Goal: Information Seeking & Learning: Learn about a topic

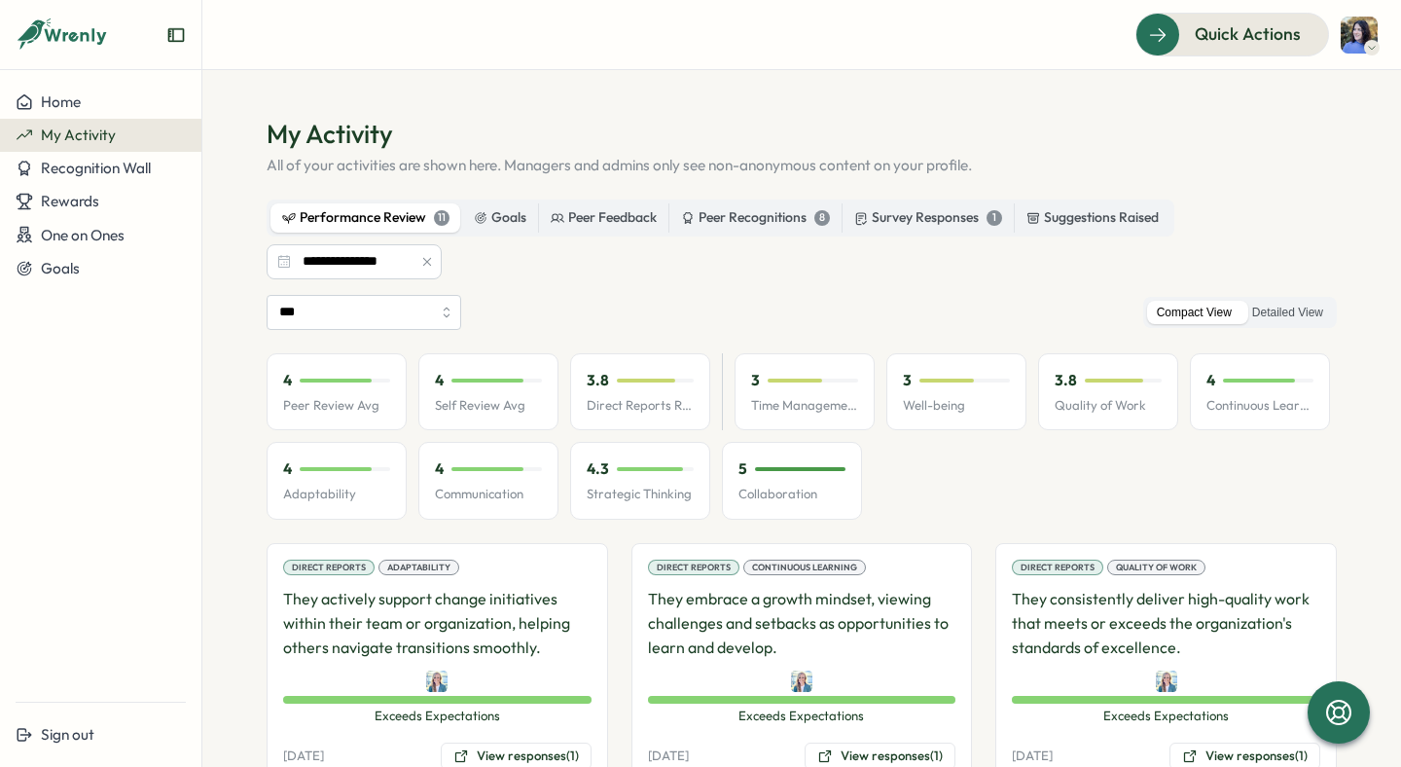
click at [394, 210] on div "Performance Review 11" at bounding box center [365, 217] width 167 height 21
click at [425, 259] on icon "button" at bounding box center [427, 262] width 8 height 8
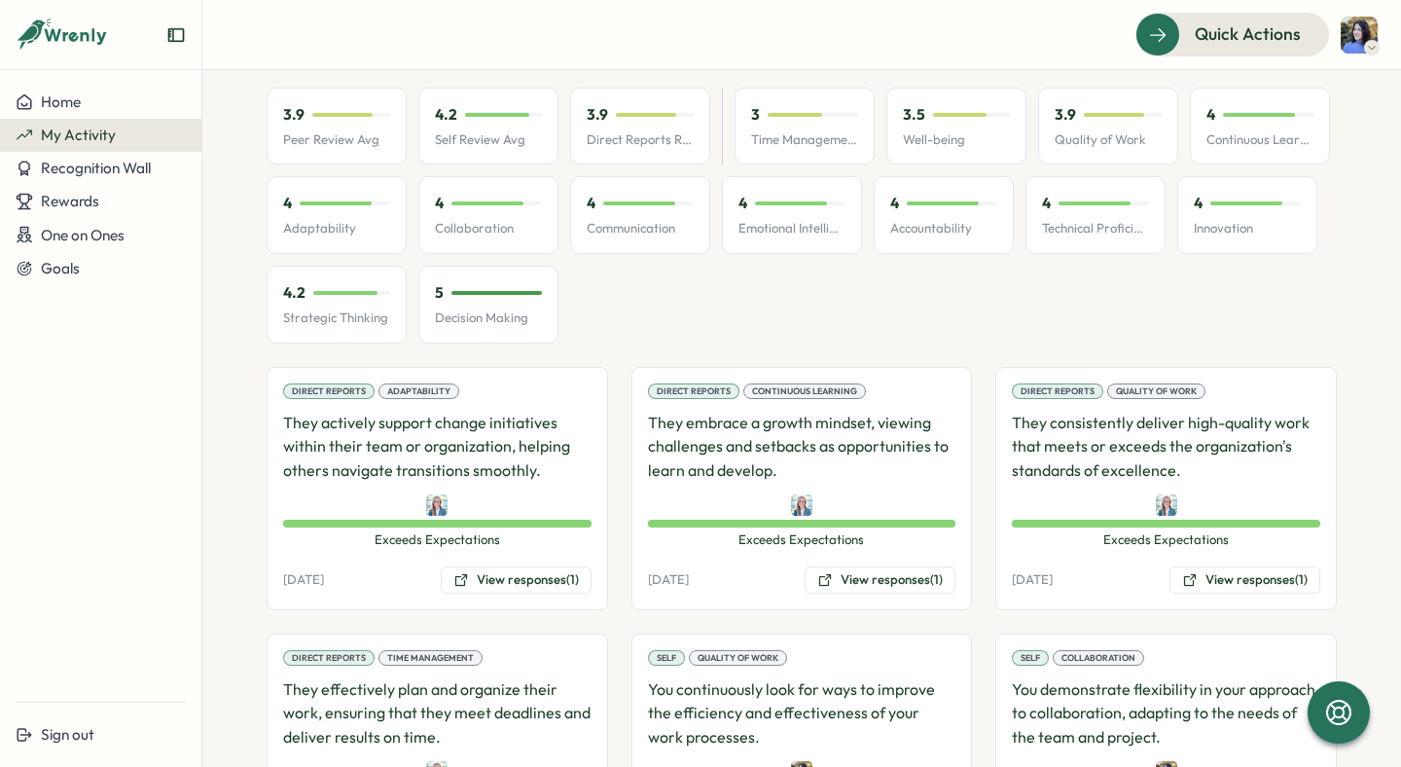
scroll to position [268, 0]
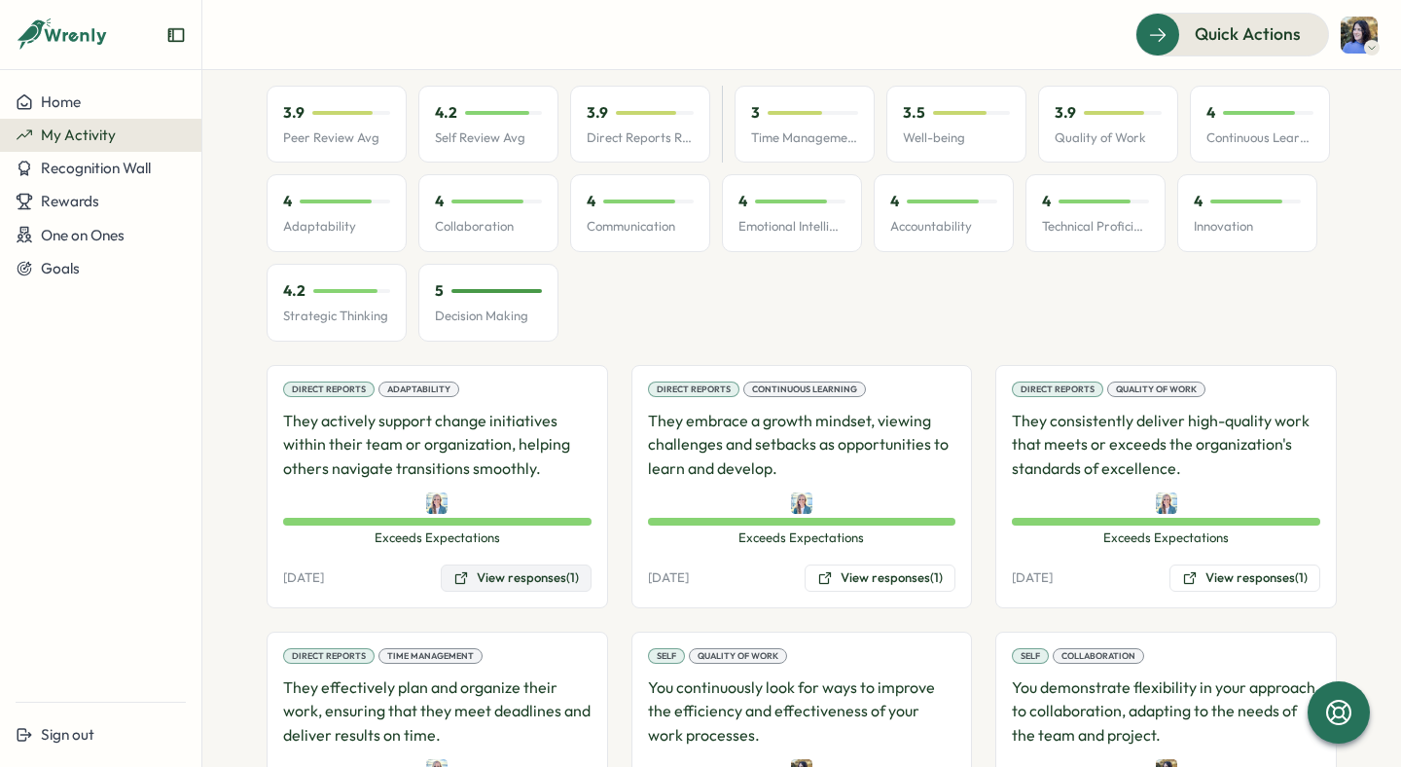
click at [530, 583] on button "View responses (1)" at bounding box center [516, 577] width 151 height 27
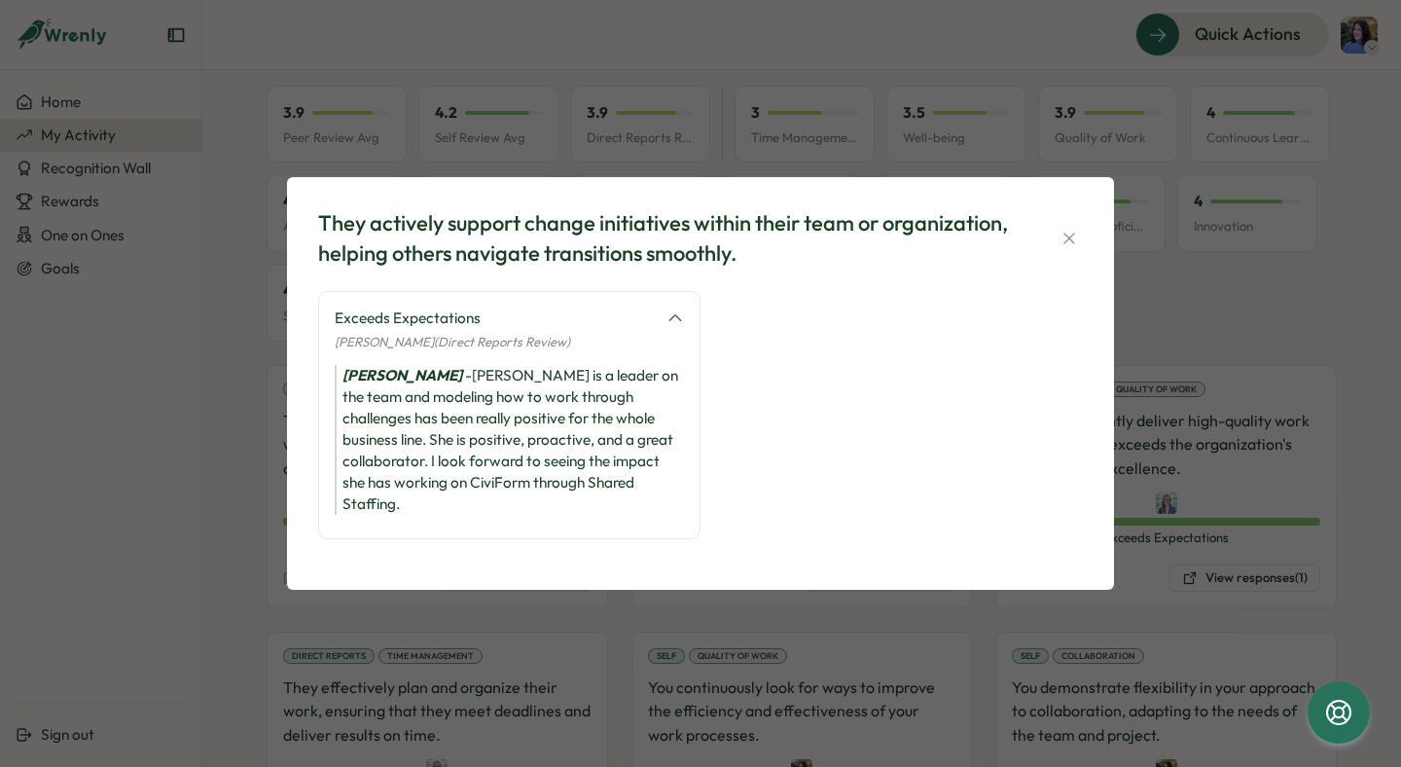
click at [765, 186] on div "They actively support change initiatives within their team or organization, hel…" at bounding box center [700, 383] width 1401 height 767
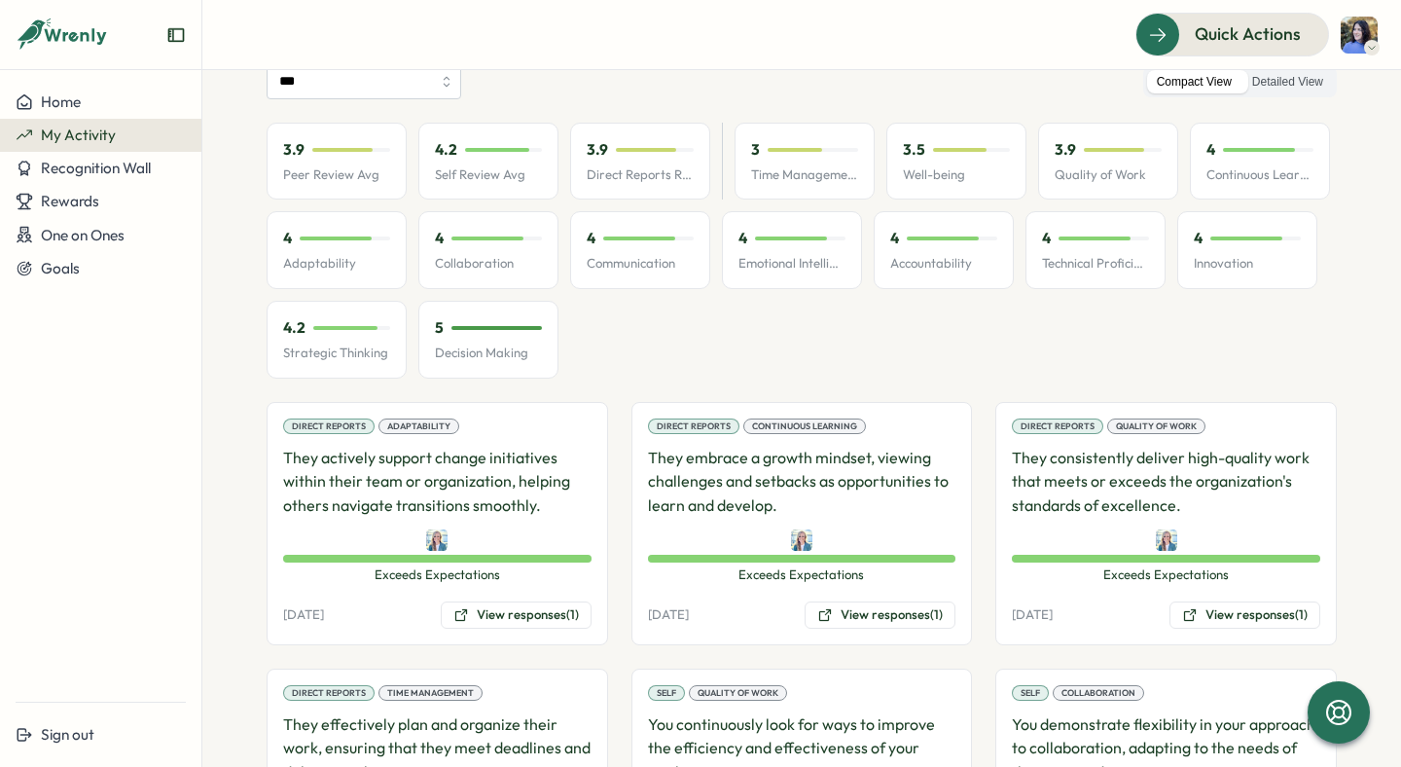
scroll to position [229, 0]
click at [506, 335] on div "5" at bounding box center [488, 329] width 107 height 21
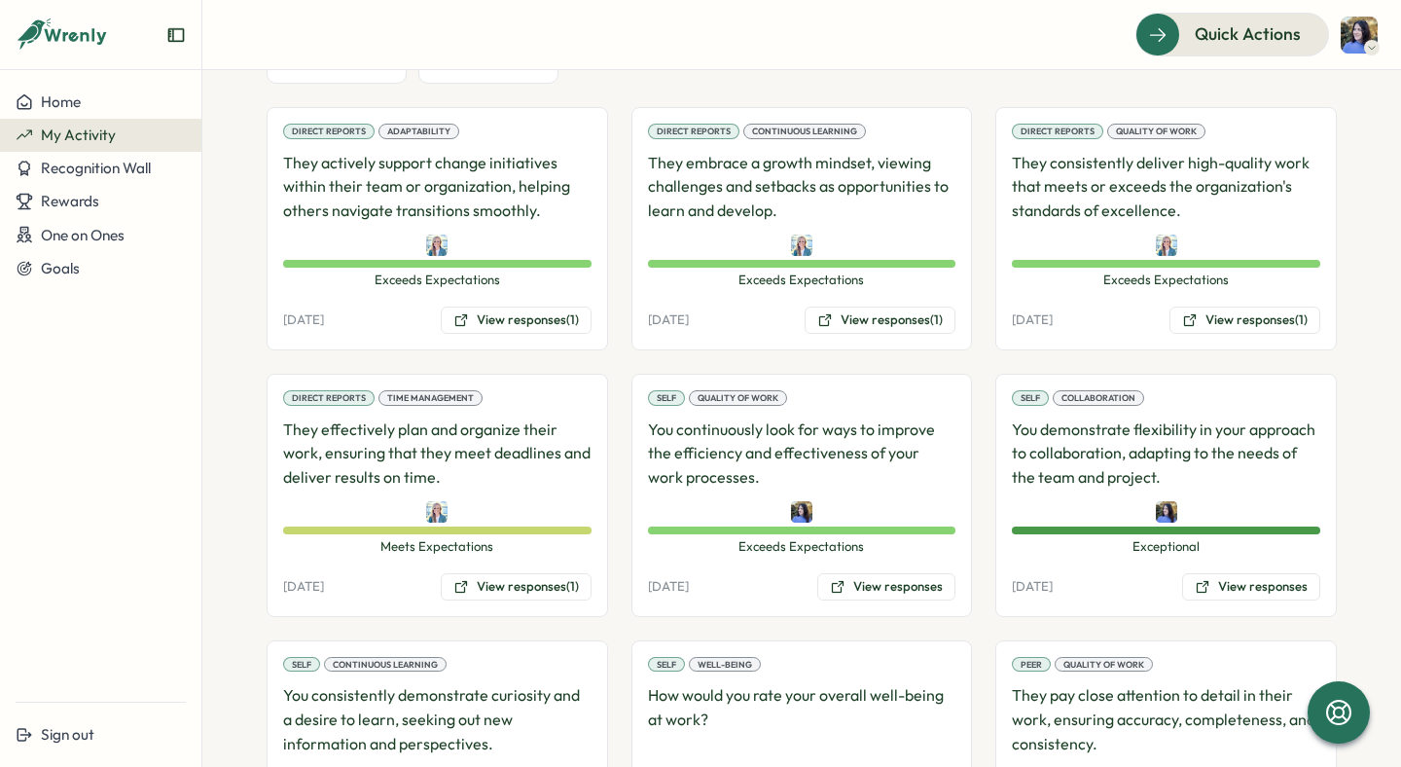
scroll to position [0, 0]
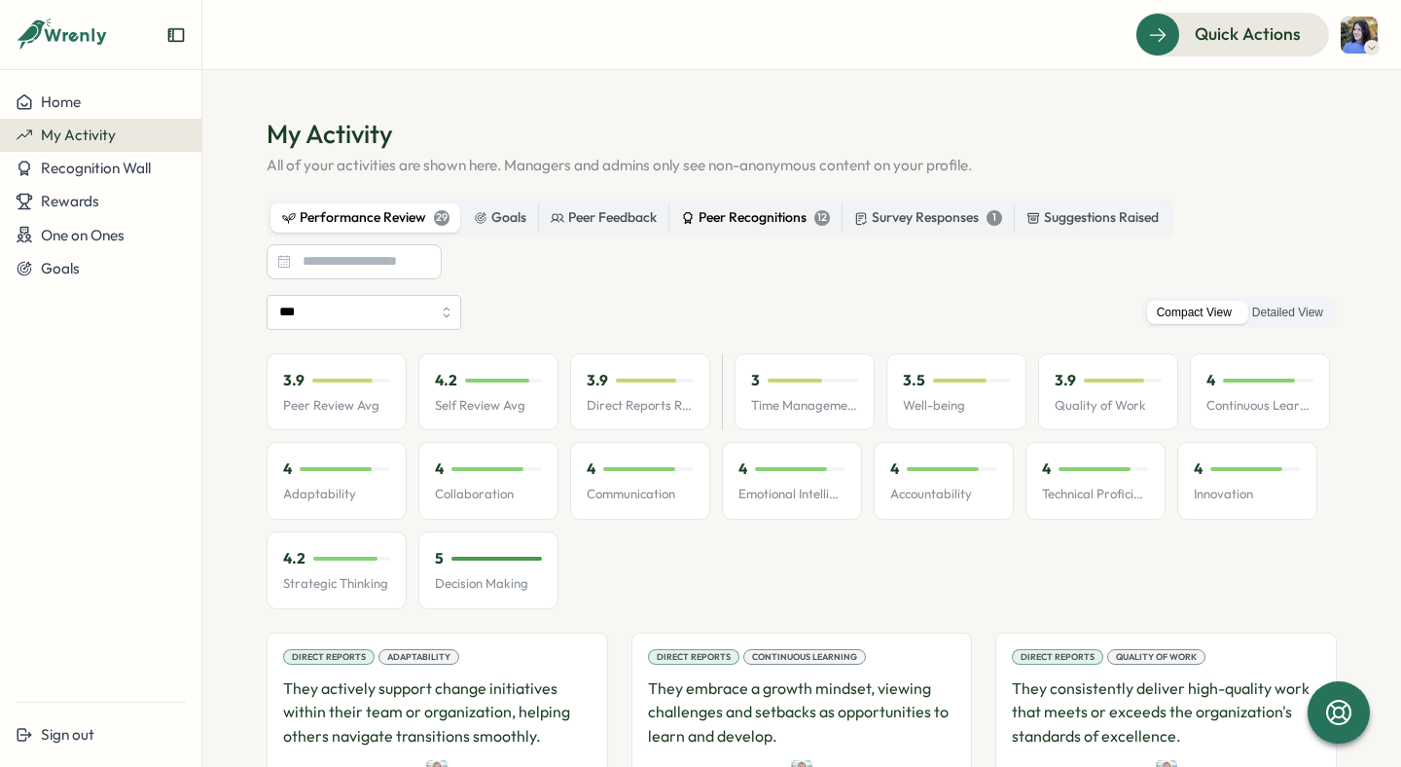
click at [798, 217] on div "Peer Recognitions 12" at bounding box center [755, 217] width 149 height 21
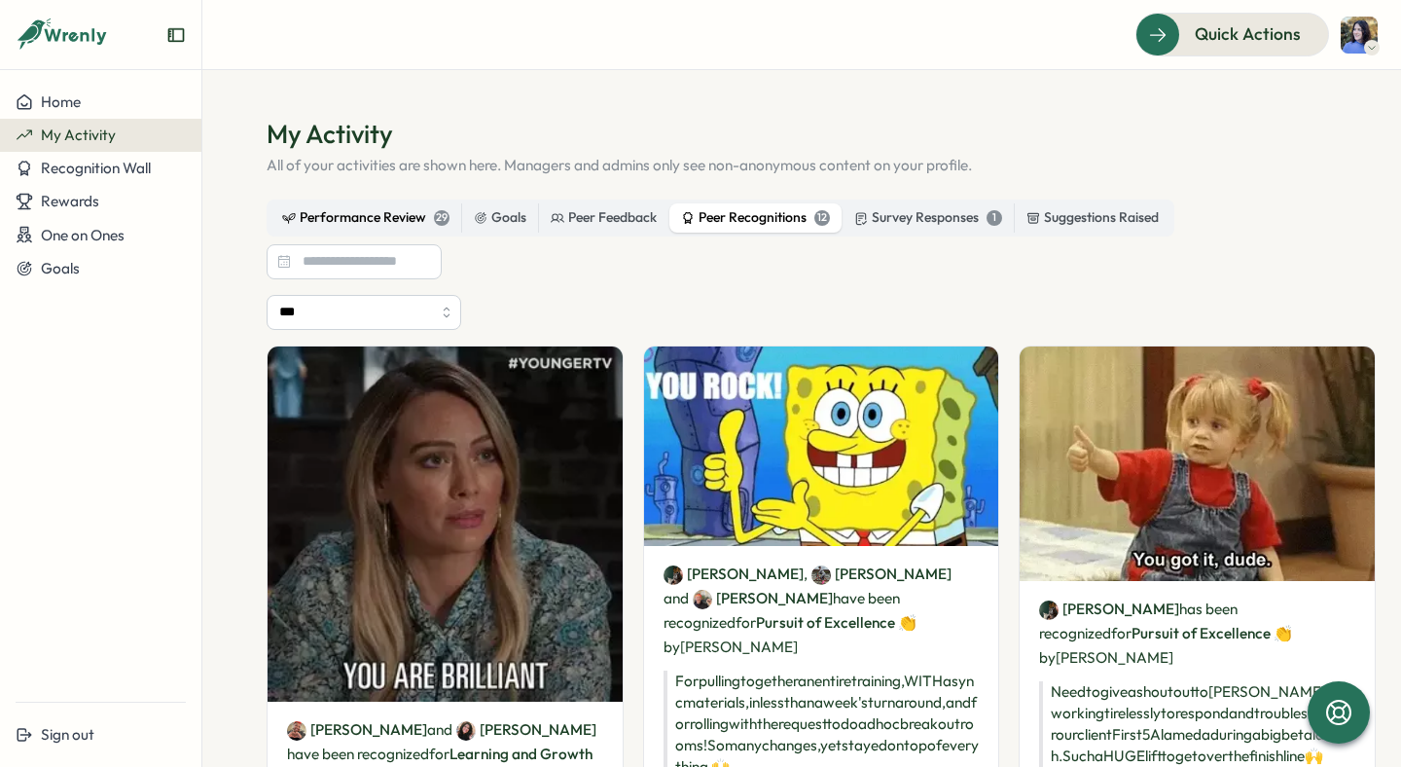
click at [390, 208] on div "Performance Review 29" at bounding box center [365, 217] width 167 height 21
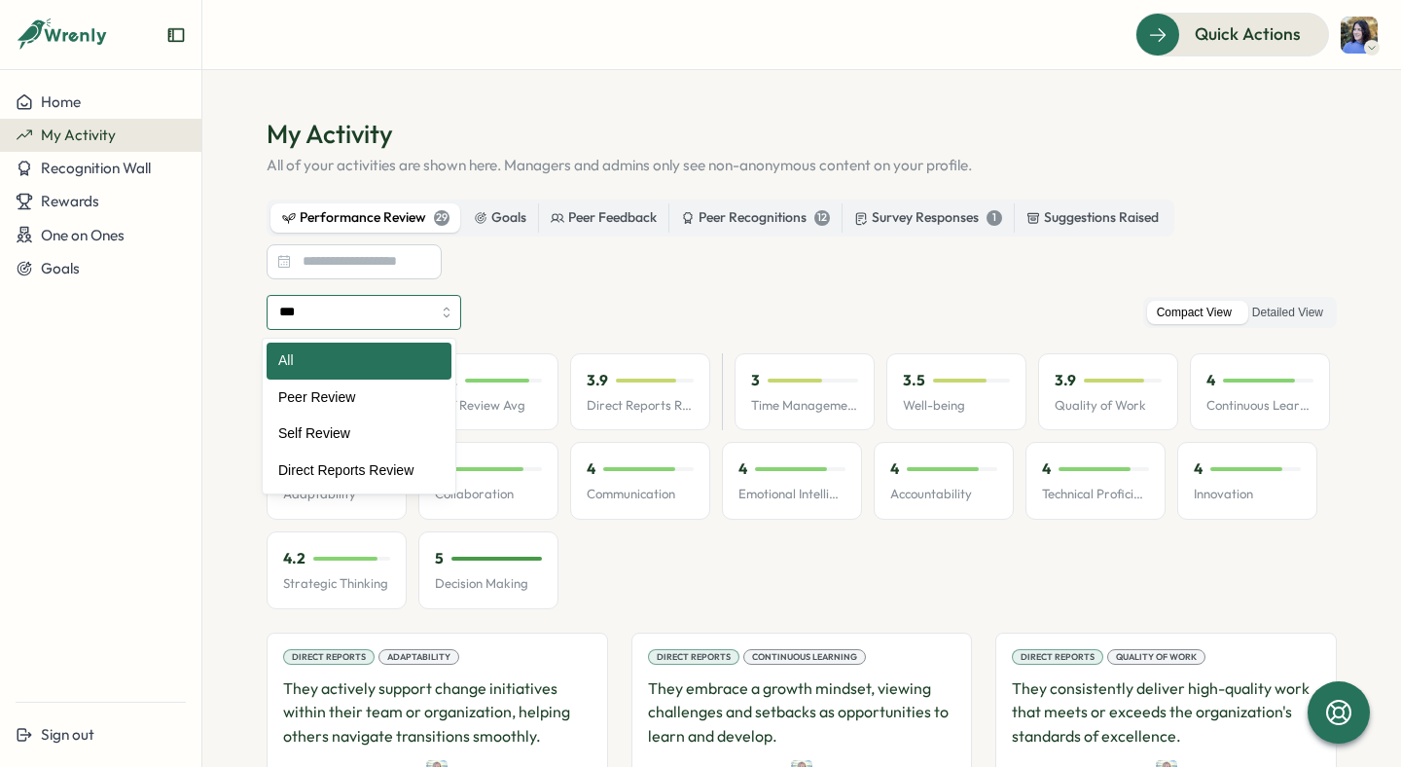
click at [409, 309] on input "***" at bounding box center [364, 312] width 195 height 35
click at [495, 315] on div "*** All Peer Review Self Review Direct Reports Review Compact View Detailed View" at bounding box center [802, 312] width 1070 height 35
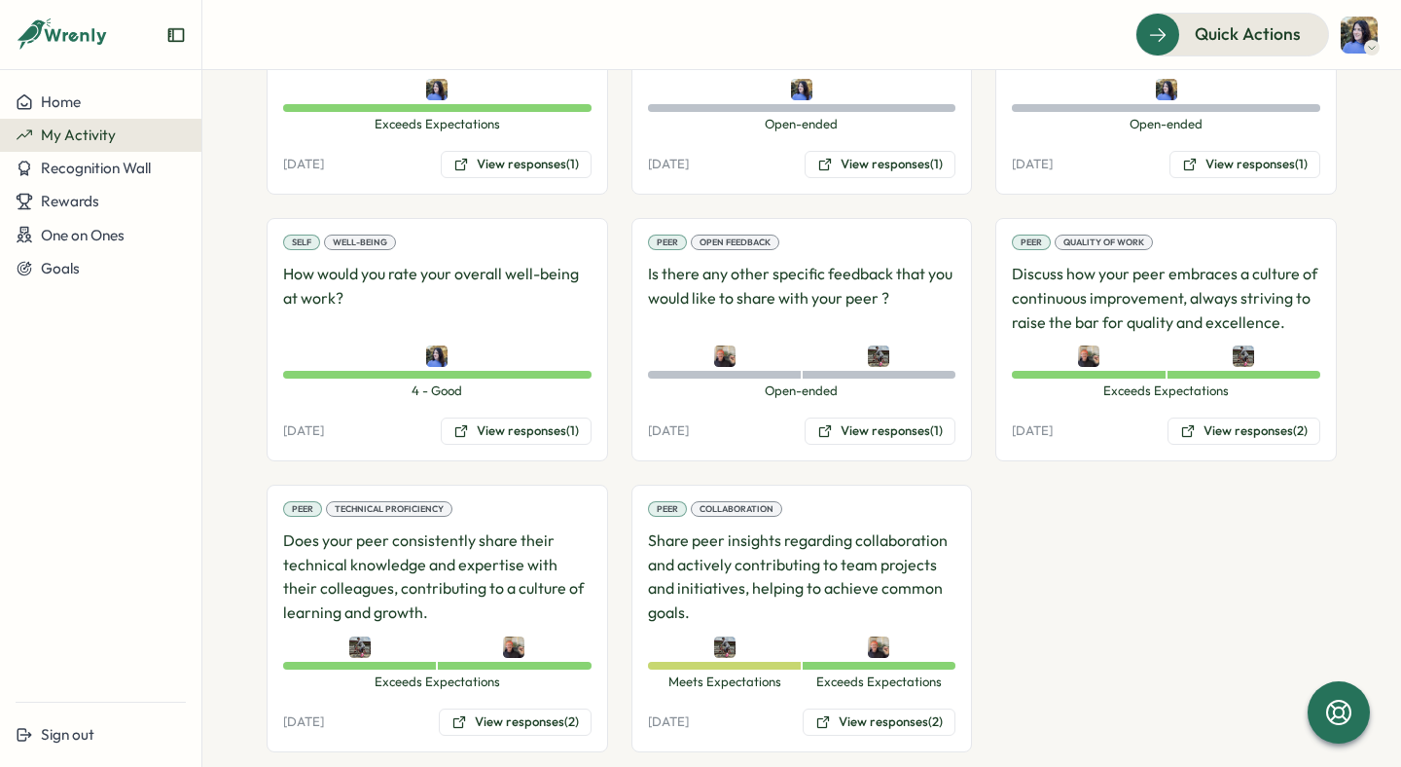
scroll to position [2675, 0]
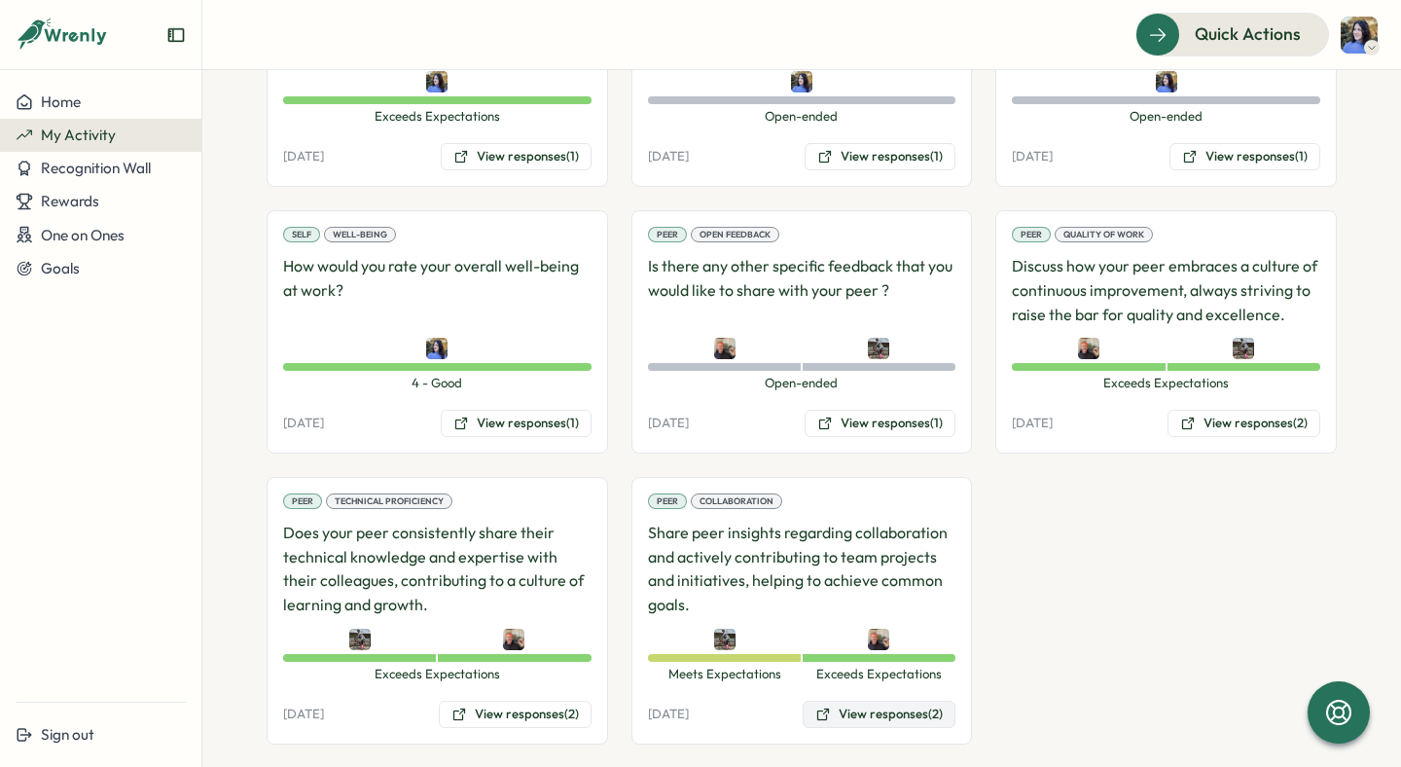
click at [905, 701] on button "View responses (2)" at bounding box center [879, 714] width 153 height 27
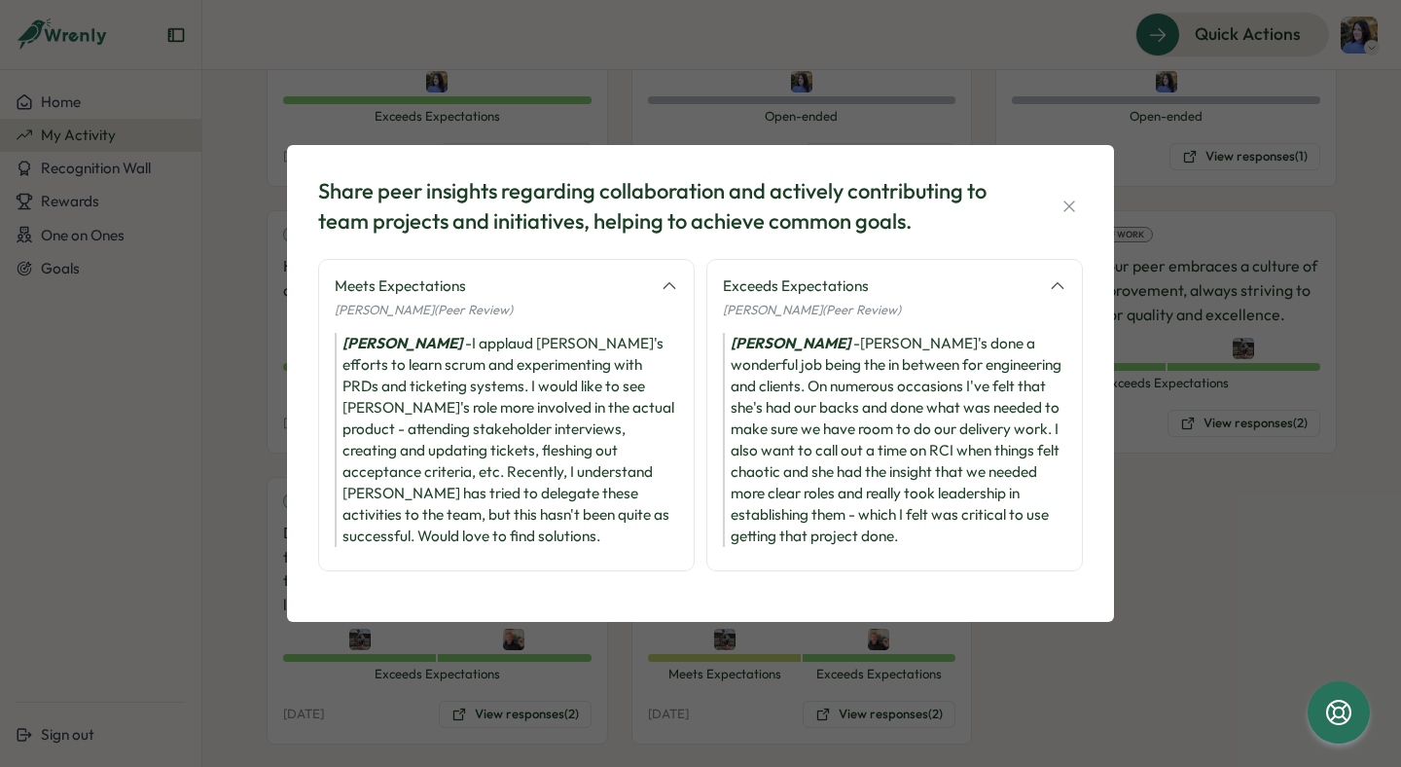
click at [959, 525] on div "[PERSON_NAME] - [PERSON_NAME]'s done a wonderful job being the in between for e…" at bounding box center [895, 440] width 344 height 214
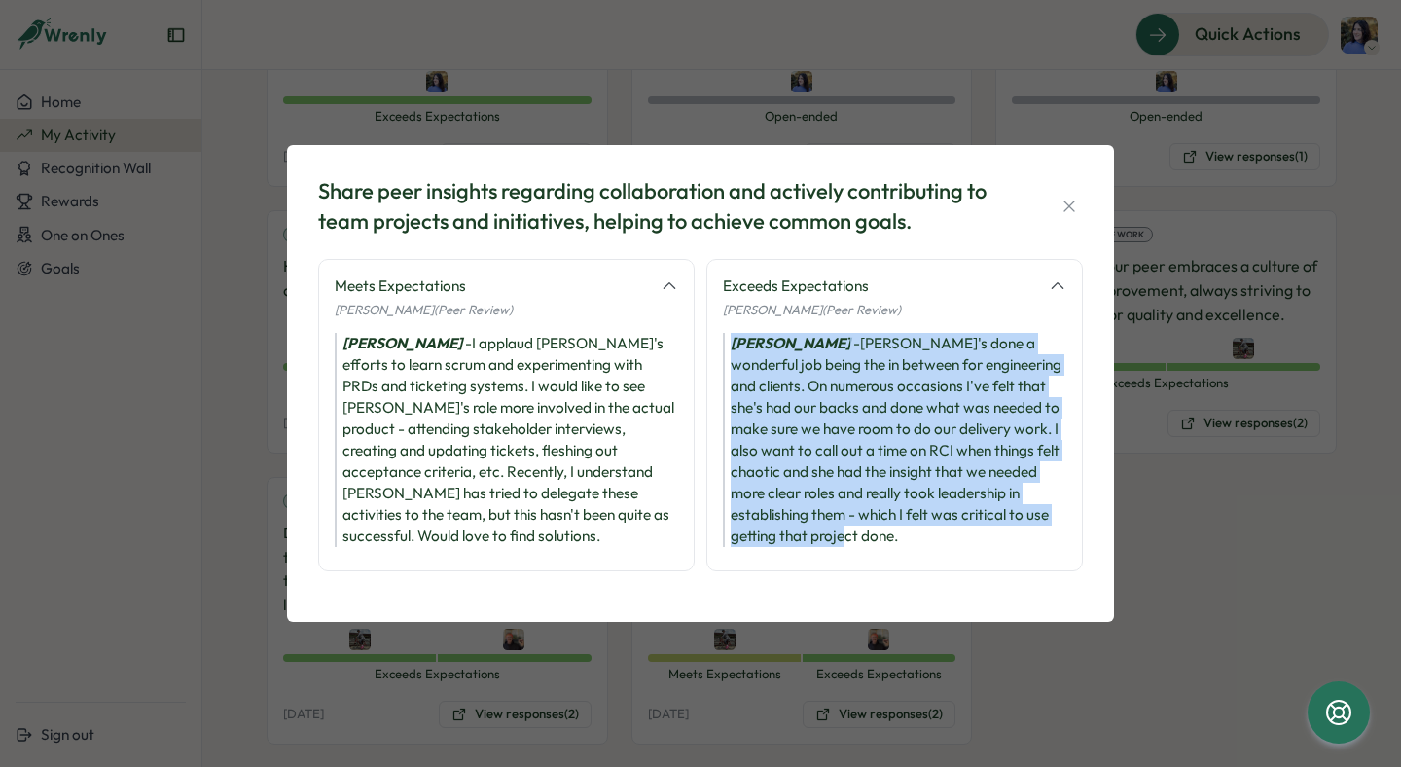
drag, startPoint x: 831, startPoint y: 543, endPoint x: 736, endPoint y: 344, distance: 221.1
click at [736, 344] on div "[PERSON_NAME] - [PERSON_NAME]'s done a wonderful job being the in between for e…" at bounding box center [895, 440] width 344 height 214
copy div "[PERSON_NAME] - [PERSON_NAME]'s done a wonderful job being the in between for e…"
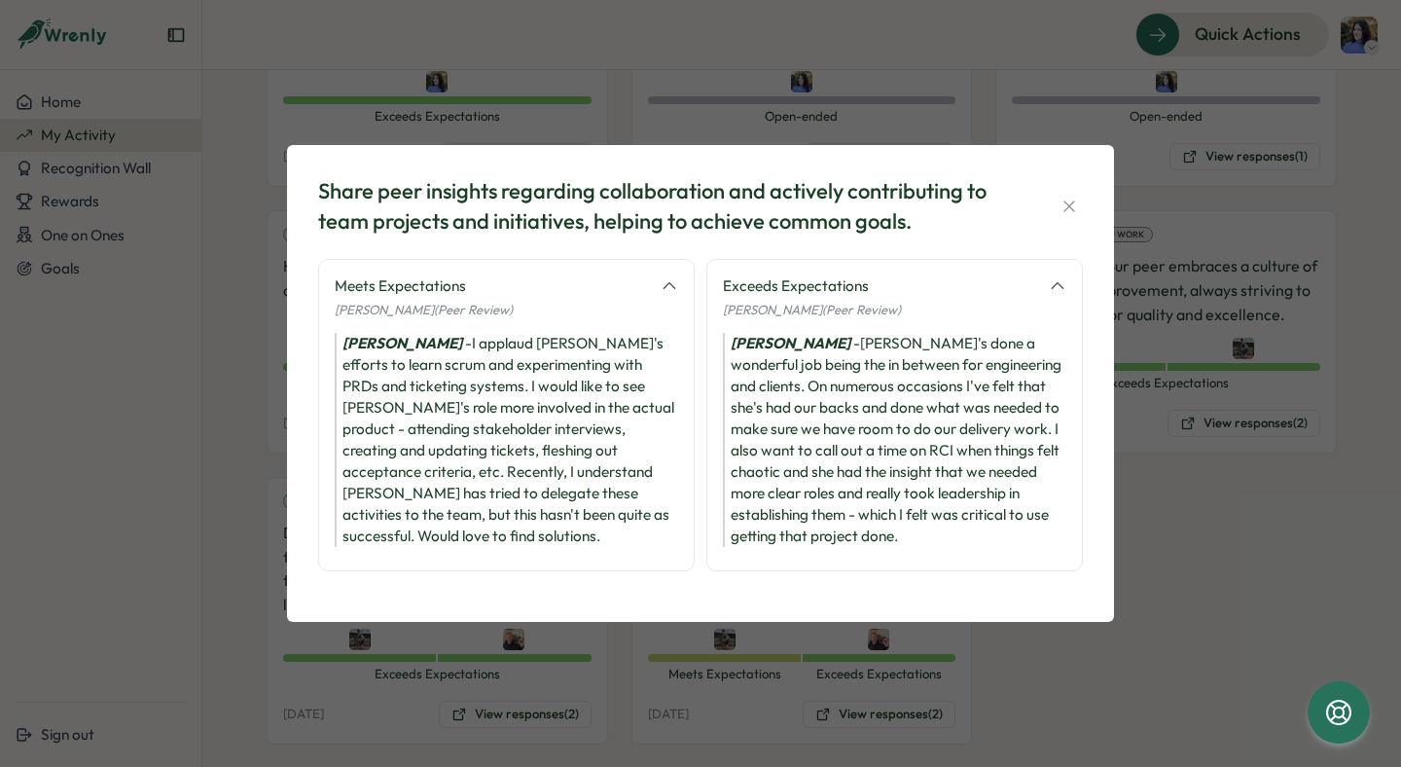
click at [771, 82] on div "Share peer insights regarding collaboration and actively contributing to team p…" at bounding box center [700, 383] width 1401 height 767
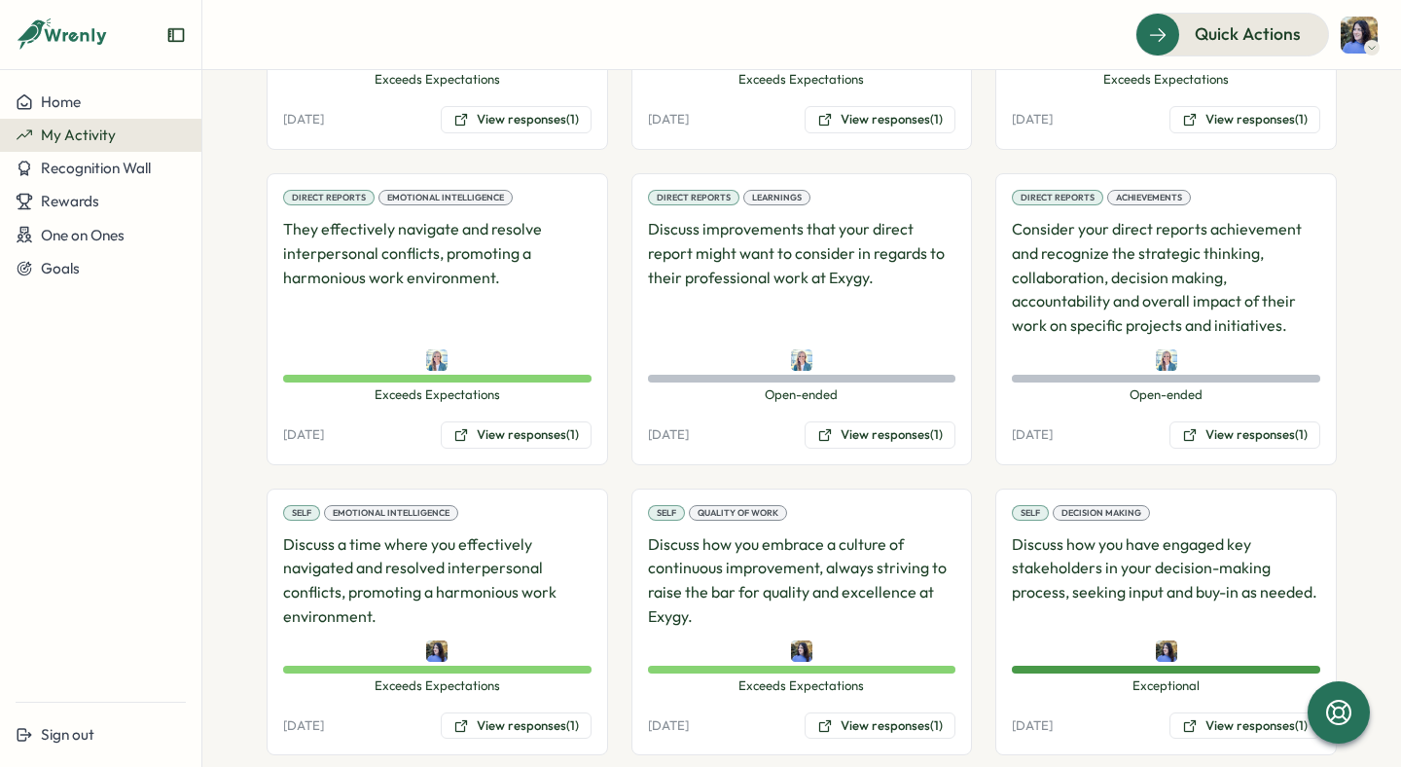
scroll to position [1815, 0]
click at [1238, 422] on button "View responses (1)" at bounding box center [1245, 435] width 151 height 27
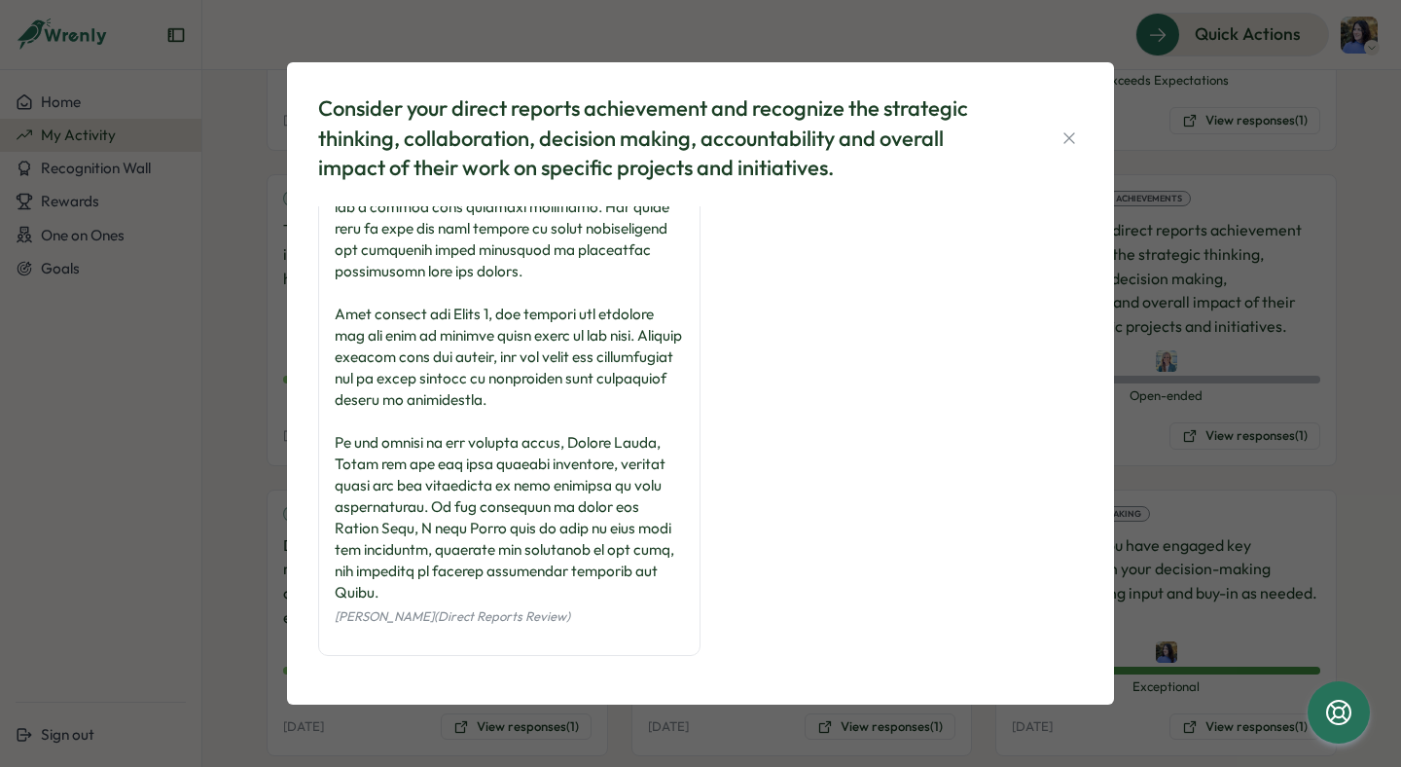
scroll to position [0, 0]
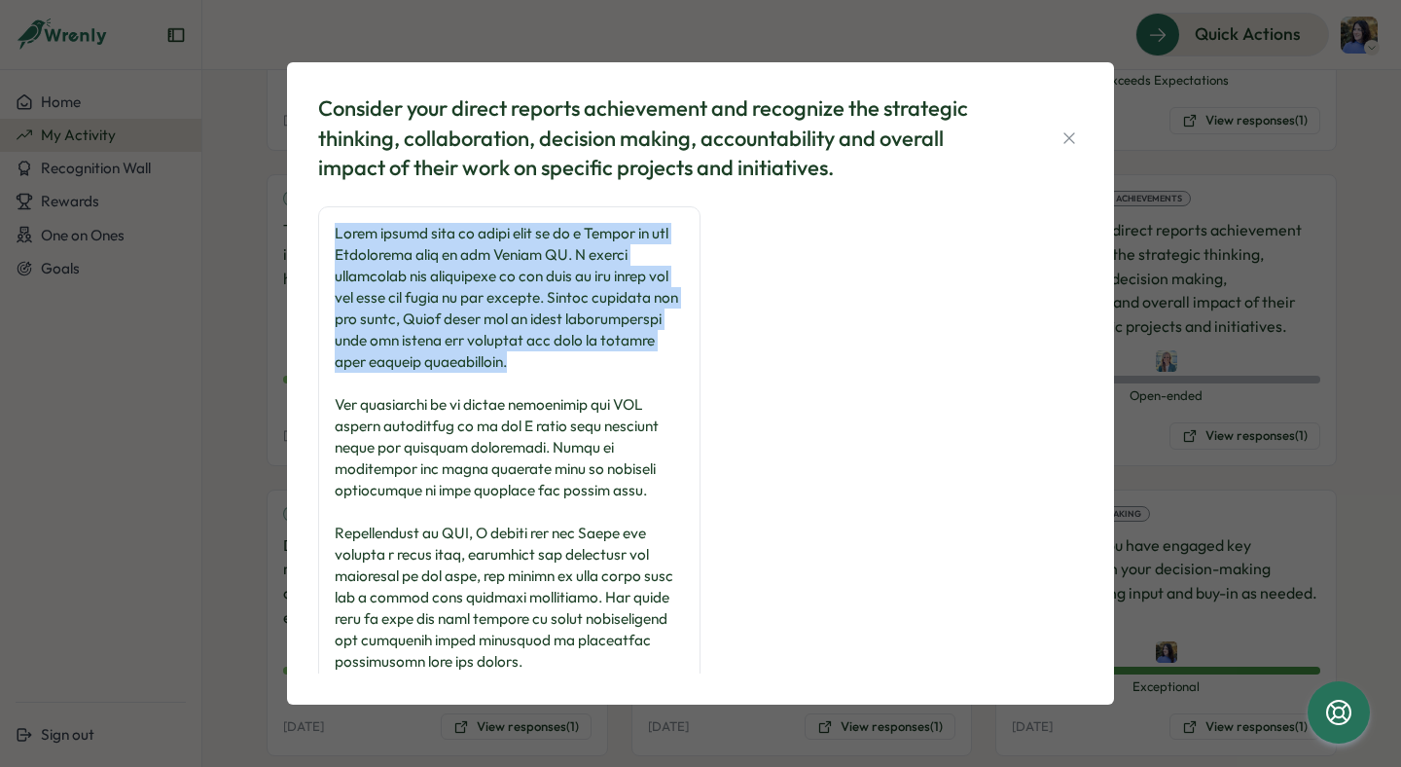
drag, startPoint x: 585, startPoint y: 365, endPoint x: 333, endPoint y: 229, distance: 286.5
click at [333, 229] on div "[PERSON_NAME] (Direct Reports Review)" at bounding box center [509, 626] width 382 height 840
copy div "[PERSON_NAME] models what it looks like to be a Leader on the Consulting team a…"
click at [260, 246] on div "Consider your direct reports achievement and recognize the strategic thinking, …" at bounding box center [700, 383] width 1401 height 767
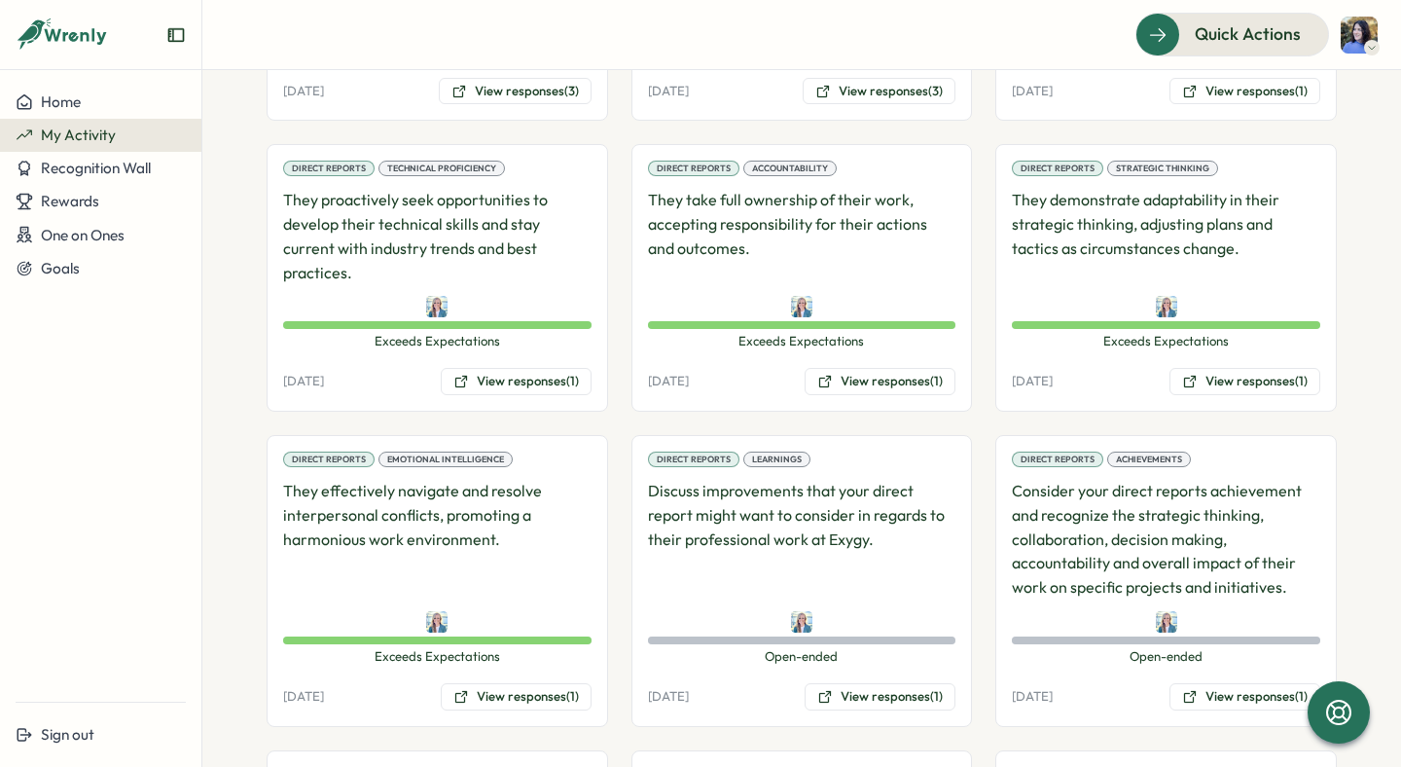
scroll to position [1533, 0]
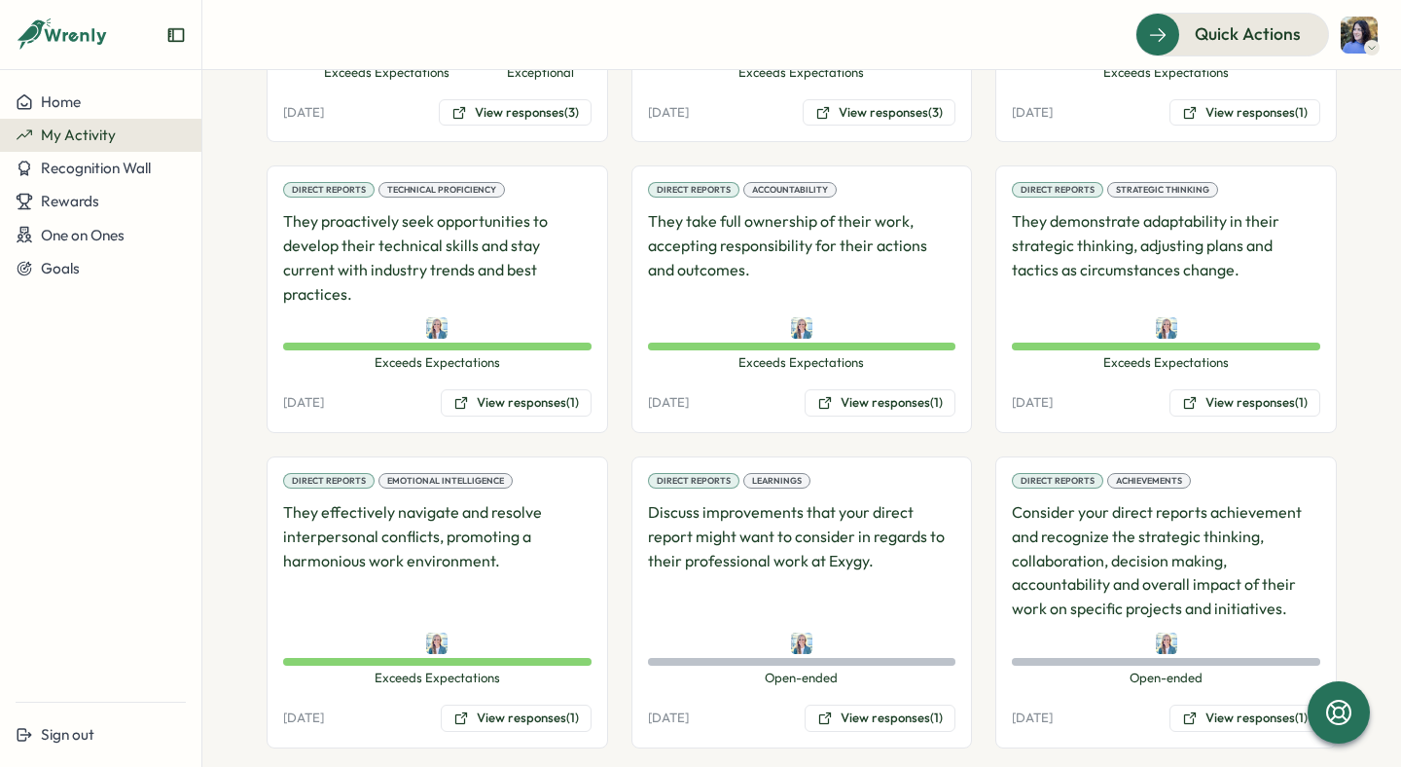
click at [235, 289] on section "My Activity All of your activities are shown here. Managers and admins only see…" at bounding box center [801, 418] width 1199 height 697
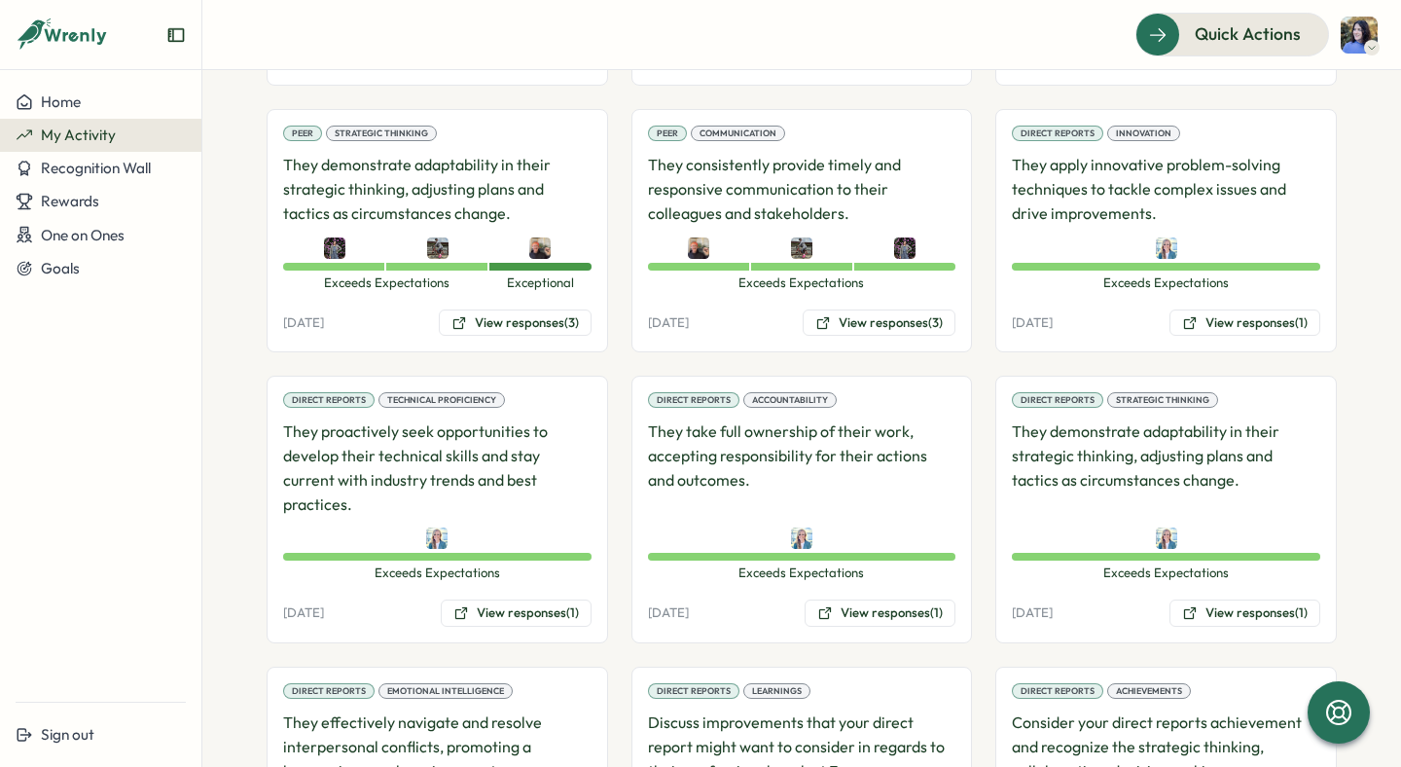
scroll to position [1319, 0]
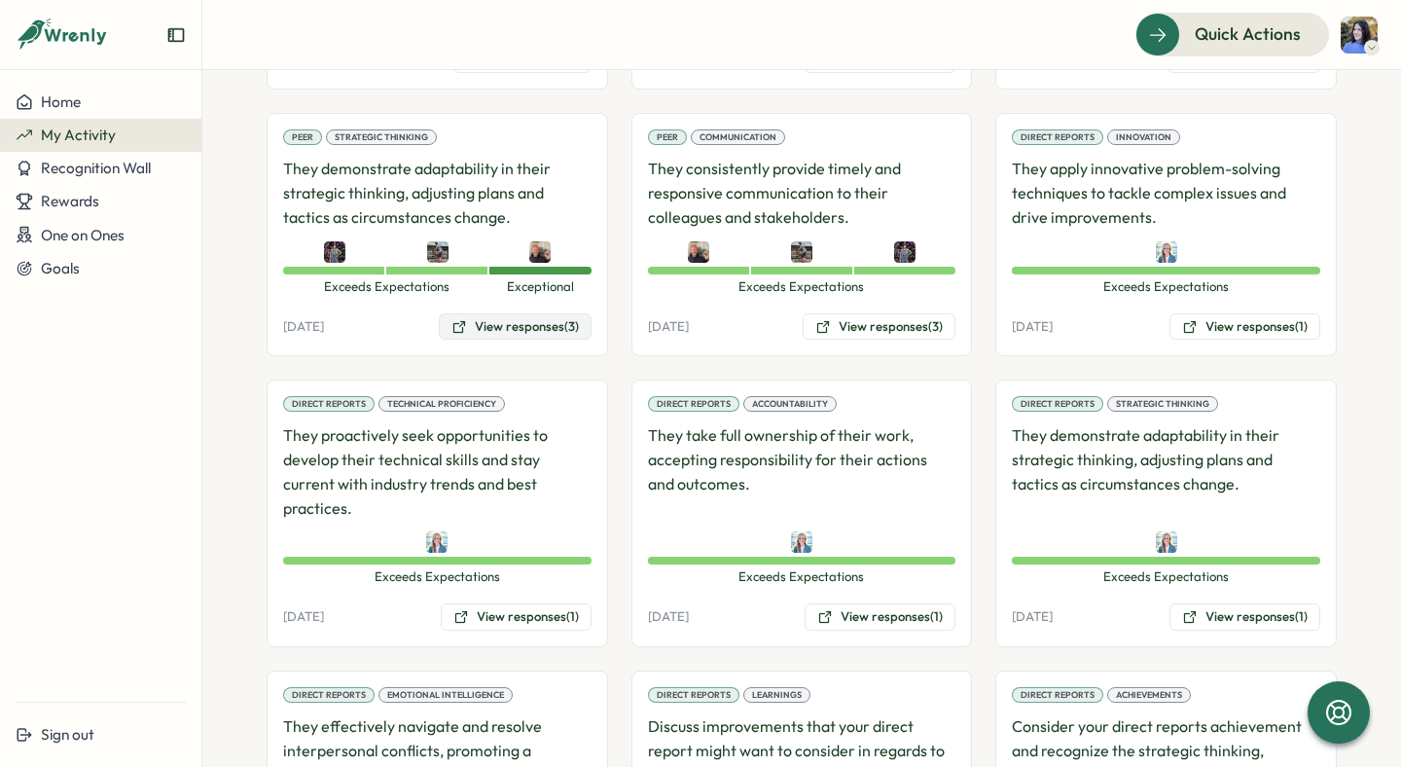
click at [533, 321] on button "View responses (3)" at bounding box center [515, 326] width 153 height 27
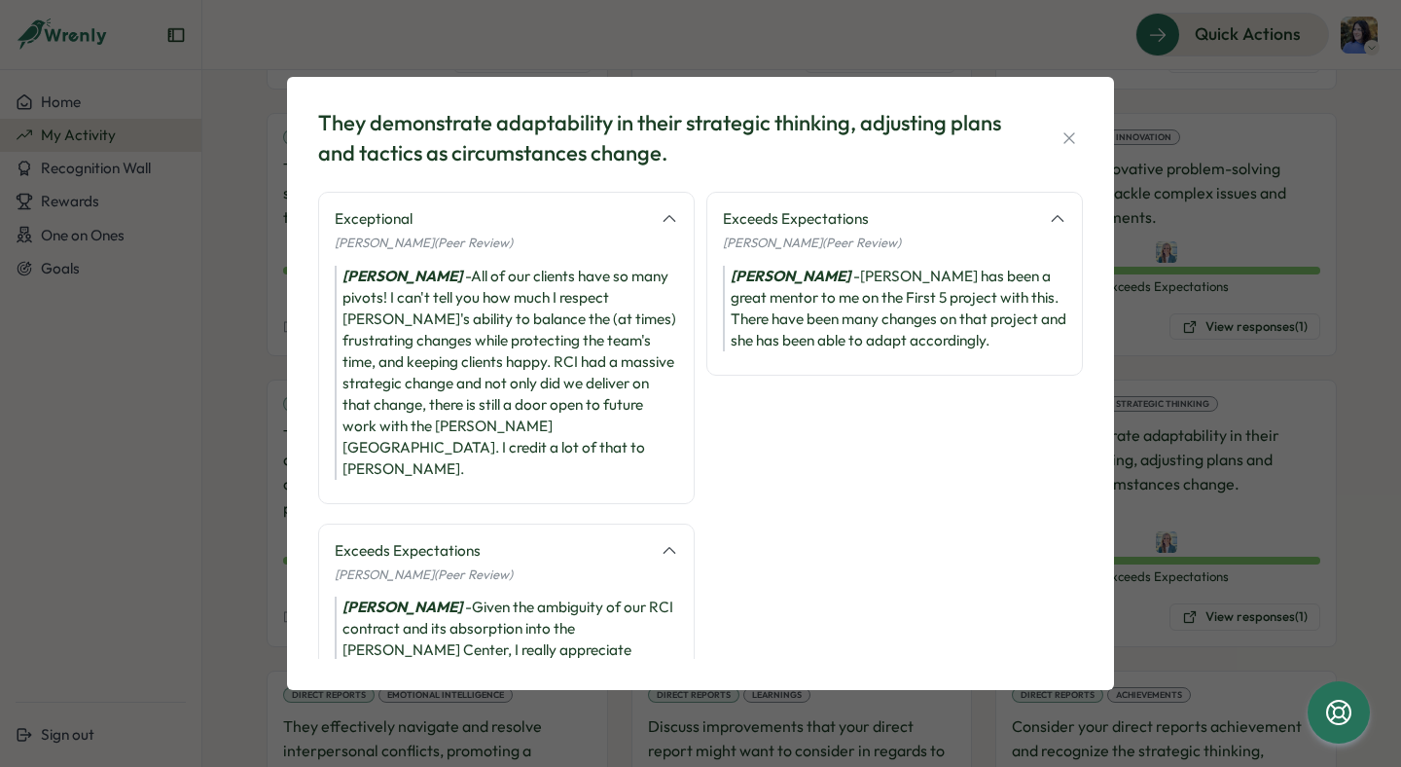
click at [495, 450] on div "[PERSON_NAME] - All of our clients have so many pivots! I can't tell you how mu…" at bounding box center [507, 373] width 344 height 214
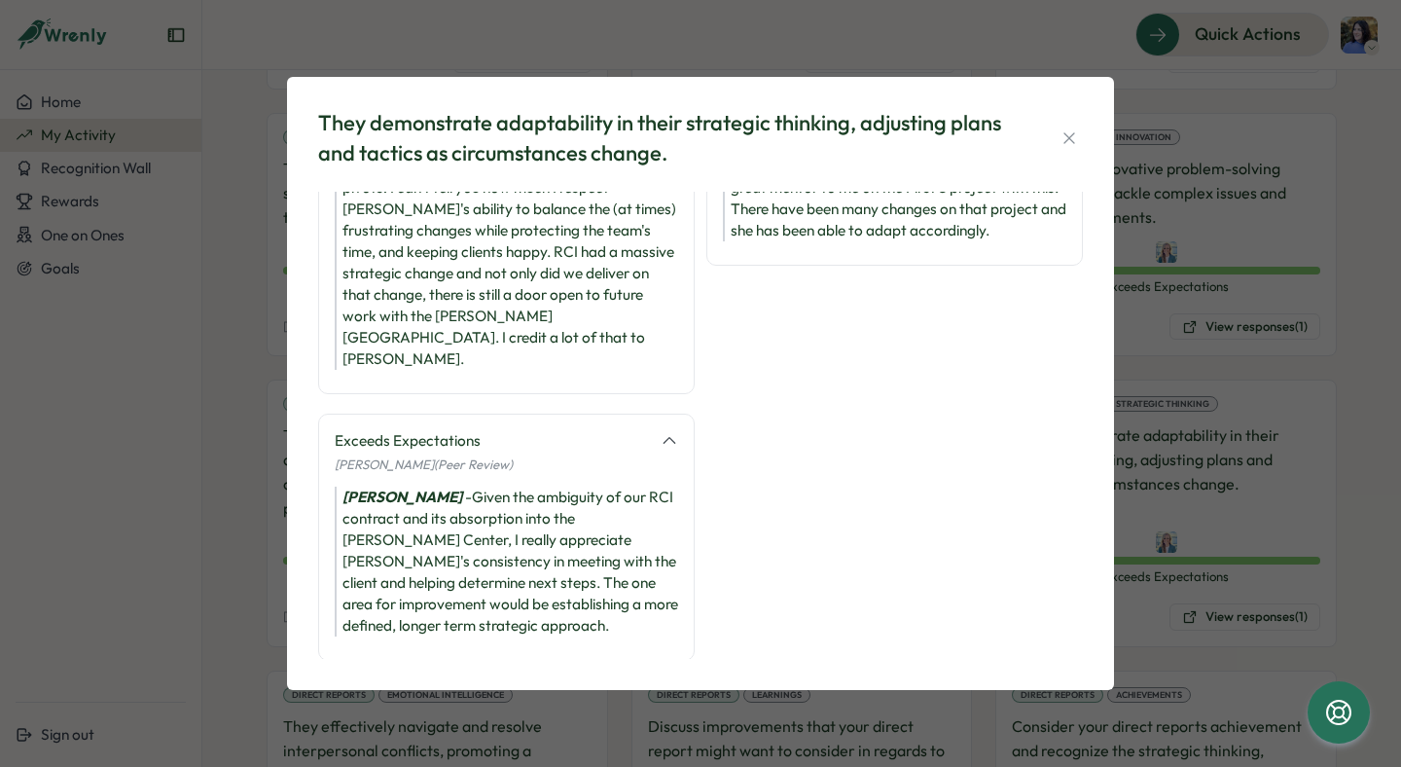
click at [214, 391] on div "They demonstrate adaptability in their strategic thinking, adjusting plans and …" at bounding box center [700, 383] width 1401 height 767
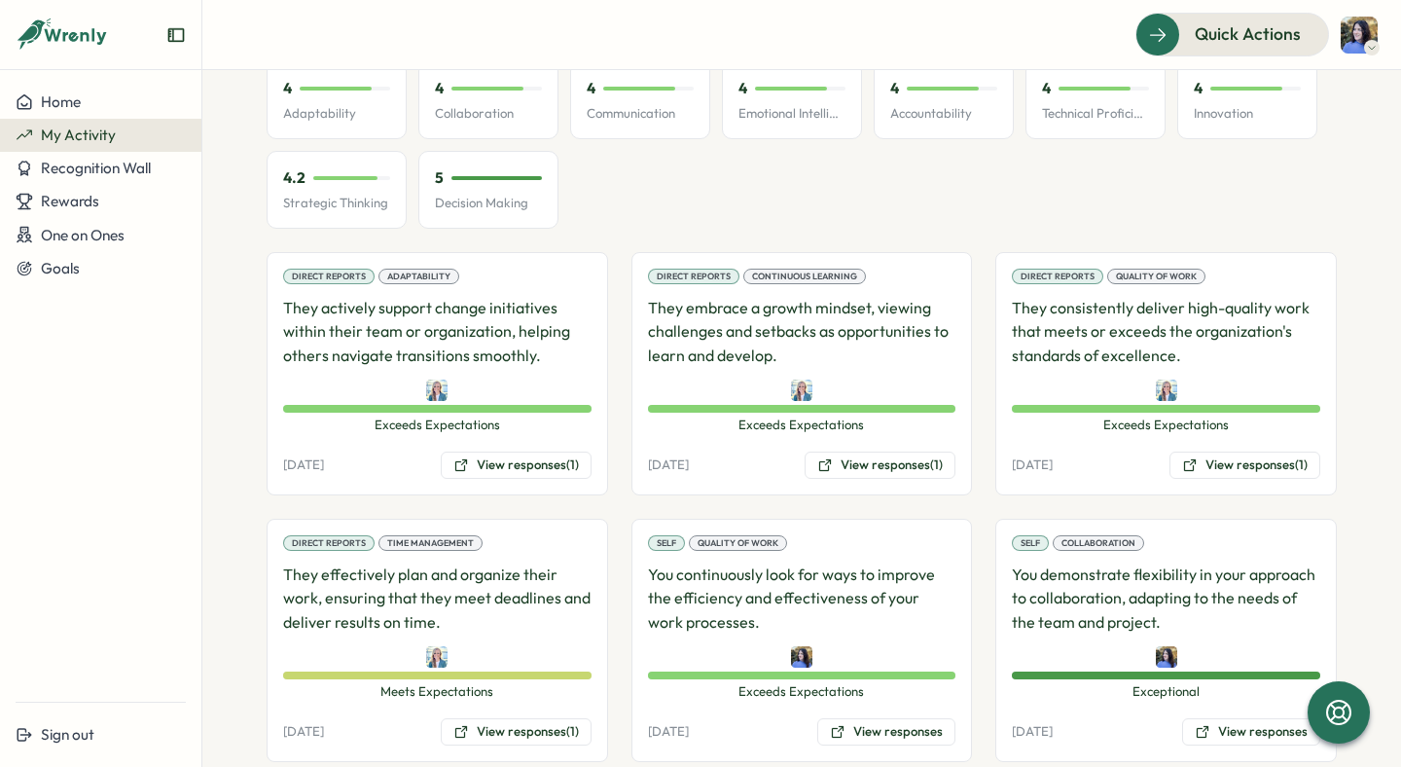
scroll to position [0, 0]
